Goal: Task Accomplishment & Management: Use online tool/utility

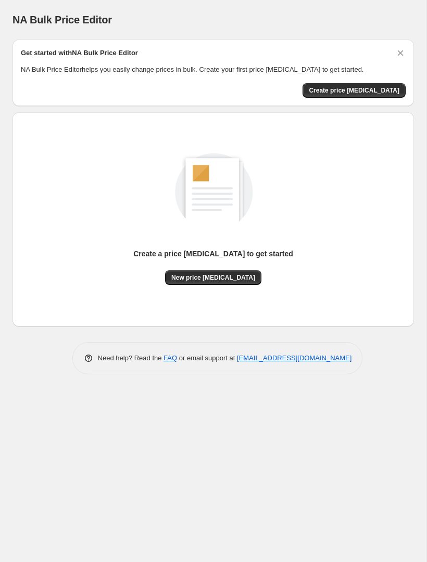
click at [359, 94] on span "Create price [MEDICAL_DATA]" at bounding box center [354, 90] width 91 height 8
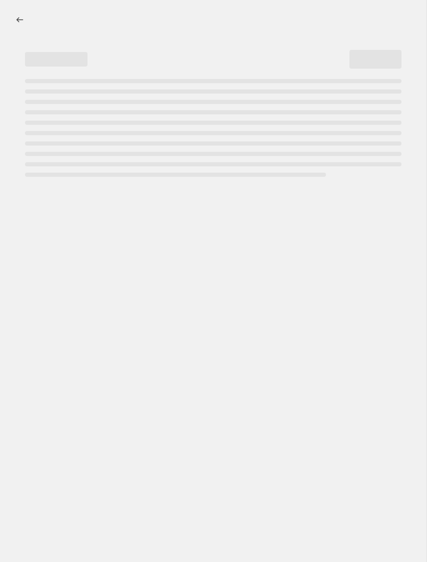
select select "percentage"
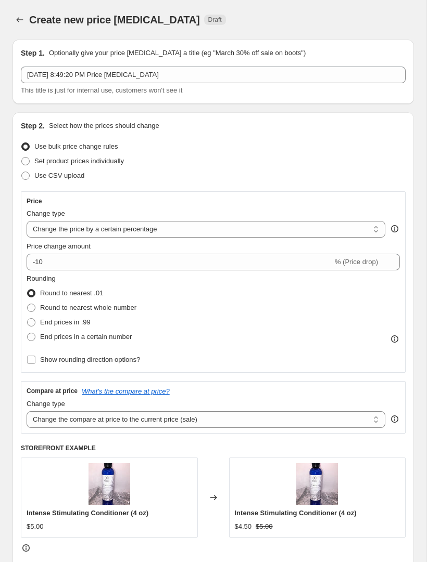
click at [124, 167] on label "Set product prices individually" at bounding box center [72, 161] width 103 height 15
click at [22, 158] on input "Set product prices individually" at bounding box center [21, 157] width 1 height 1
radio input "true"
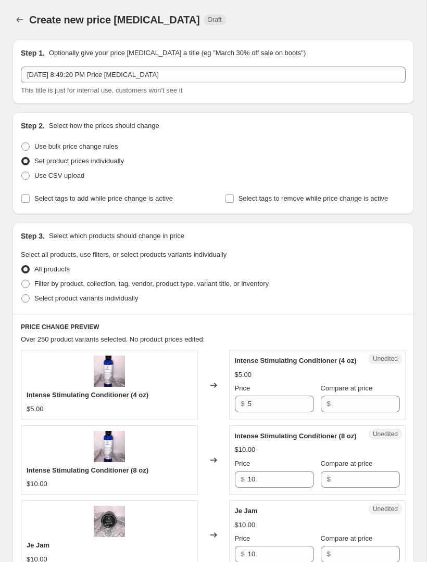
click at [76, 182] on label "Use CSV upload" at bounding box center [52, 176] width 63 height 15
click at [22, 172] on input "Use CSV upload" at bounding box center [21, 172] width 1 height 1
radio input "true"
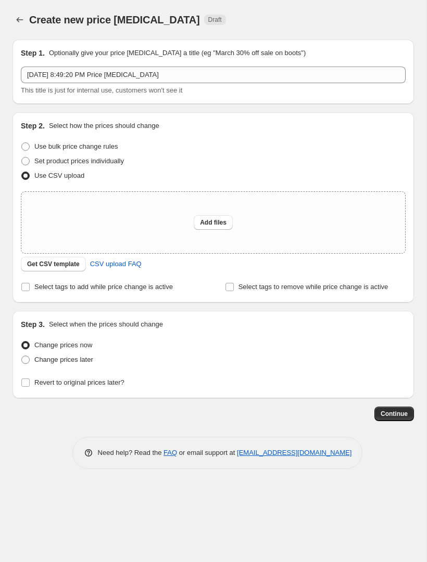
click at [75, 270] on button "Get CSV template" at bounding box center [53, 264] width 65 height 15
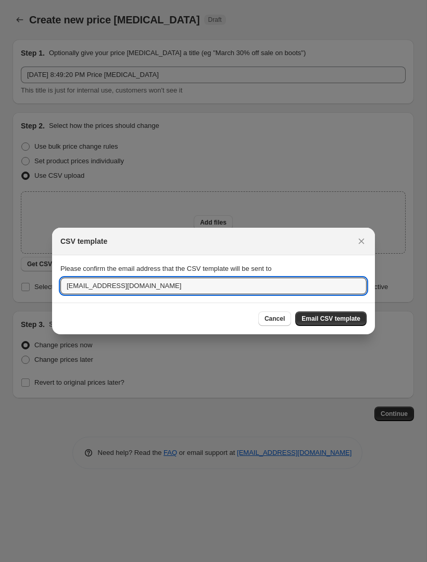
click at [281, 285] on input "[EMAIL_ADDRESS][DOMAIN_NAME]" at bounding box center [213, 286] width 306 height 17
click at [100, 284] on input "[EMAIL_ADDRESS][DOMAIN_NAME]" at bounding box center [213, 286] width 306 height 17
click at [99, 284] on input "[EMAIL_ADDRESS][DOMAIN_NAME]" at bounding box center [213, 286] width 306 height 17
type input "[EMAIL_ADDRESS][DOMAIN_NAME]"
click at [341, 315] on span "Email CSV template" at bounding box center [330, 319] width 59 height 8
